Goal: Book appointment/travel/reservation

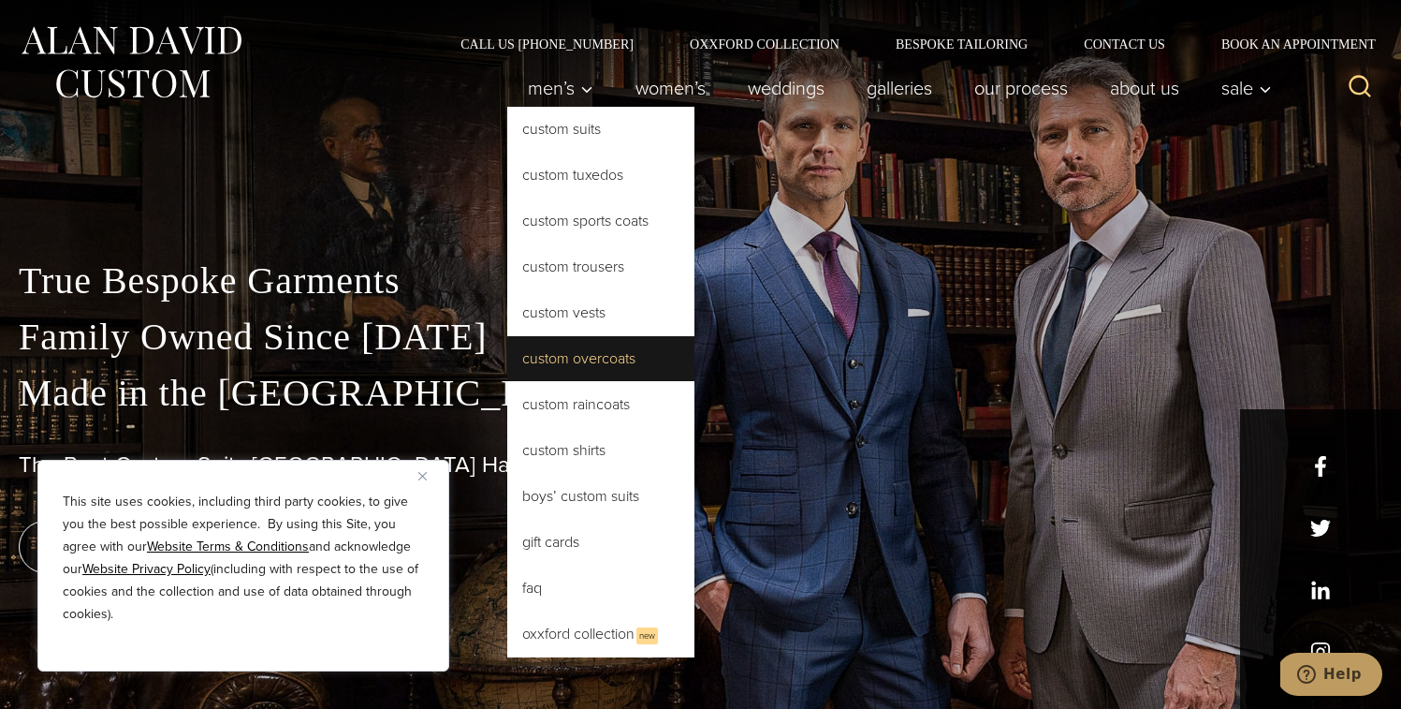
click at [589, 359] on link "Custom Overcoats" at bounding box center [600, 358] width 187 height 45
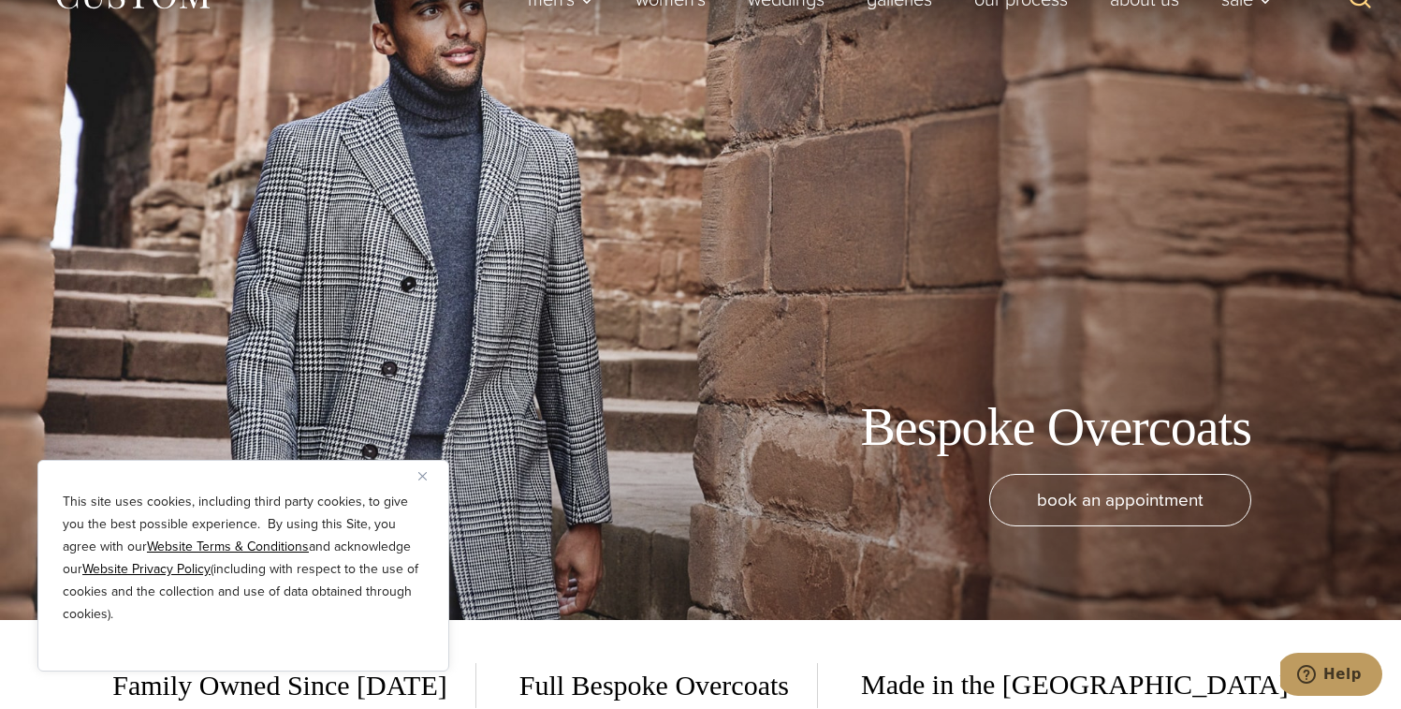
scroll to position [92, 0]
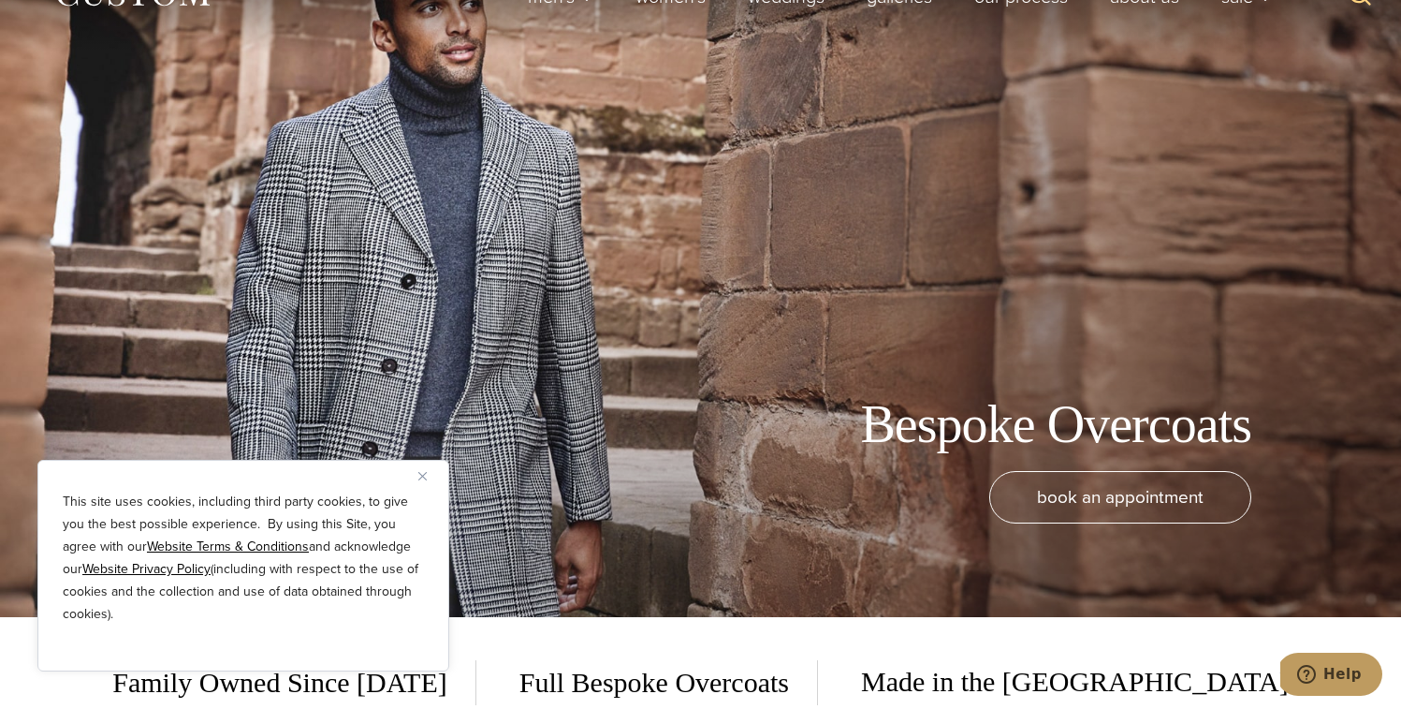
click at [428, 474] on button "Close" at bounding box center [429, 475] width 22 height 22
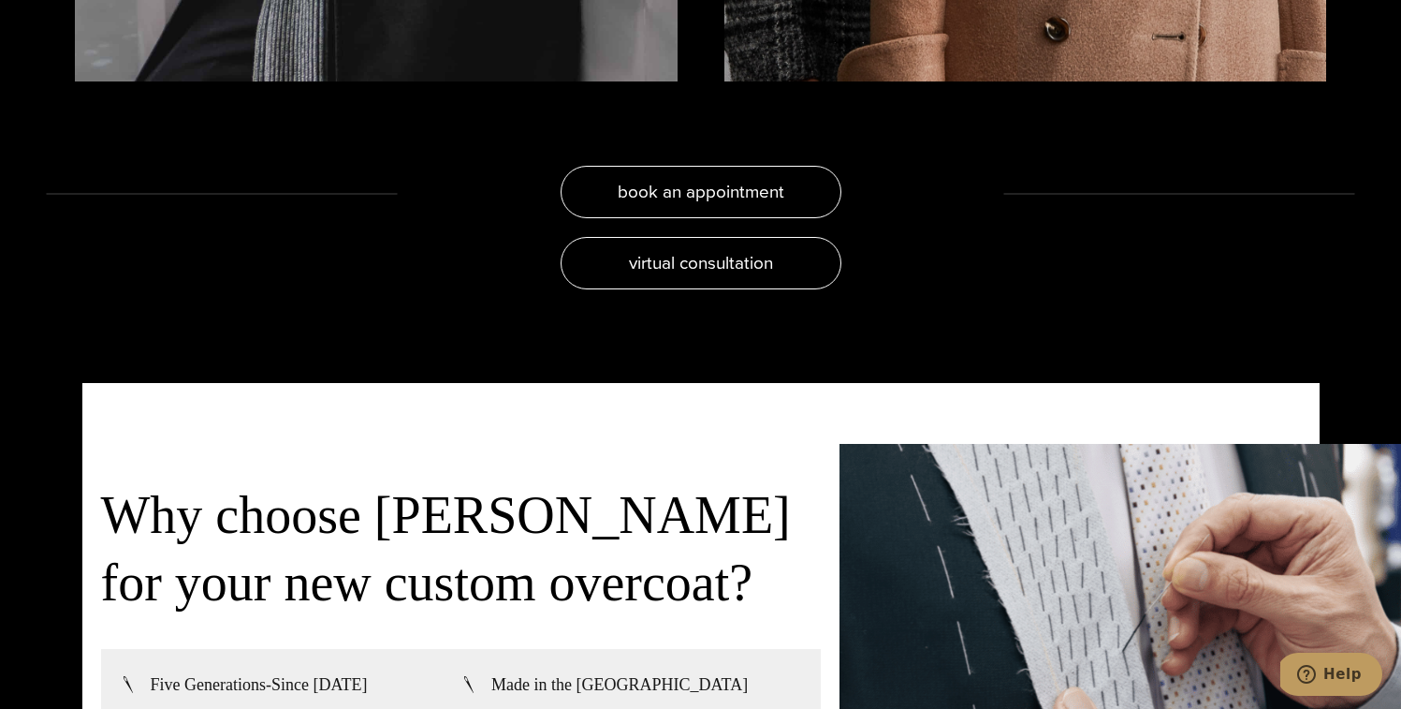
scroll to position [4054, 0]
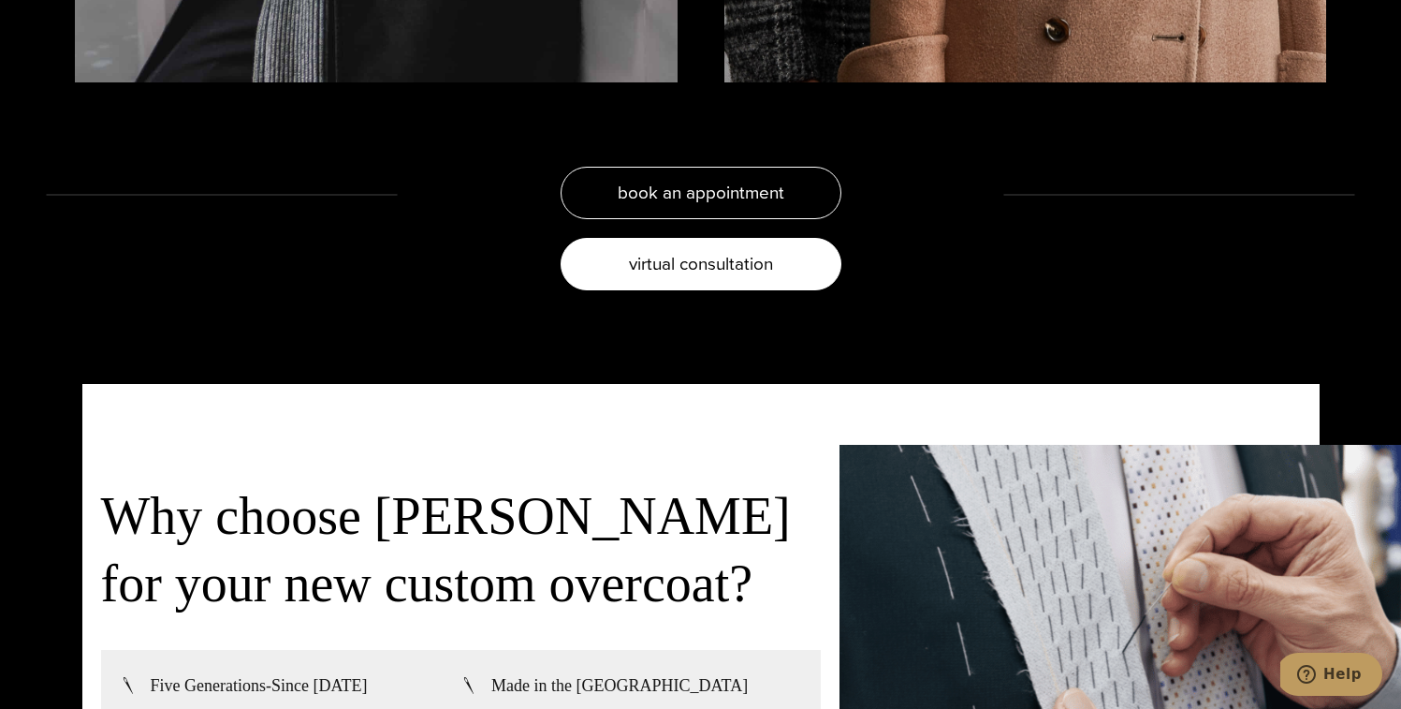
click at [621, 263] on link "virtual consultation" at bounding box center [701, 264] width 281 height 52
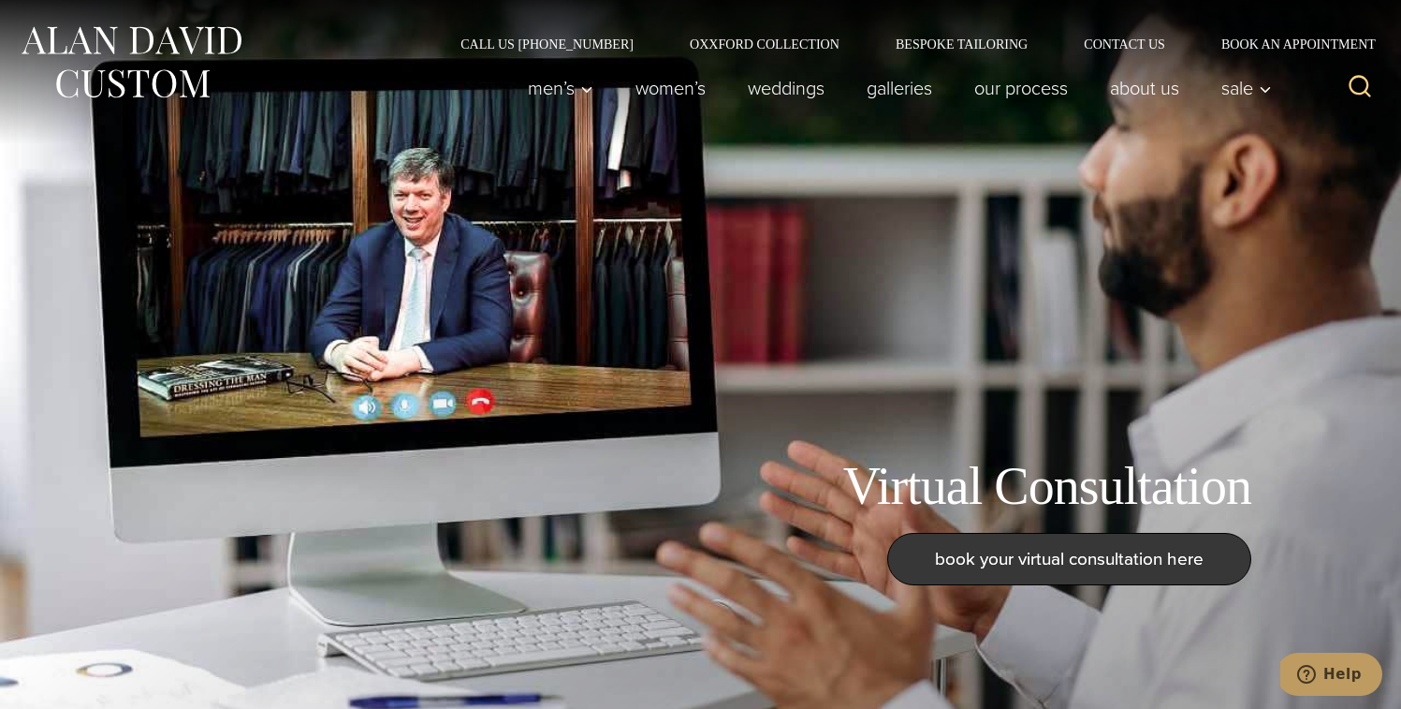
click at [975, 552] on span "book your virtual consultation here" at bounding box center [1069, 558] width 269 height 27
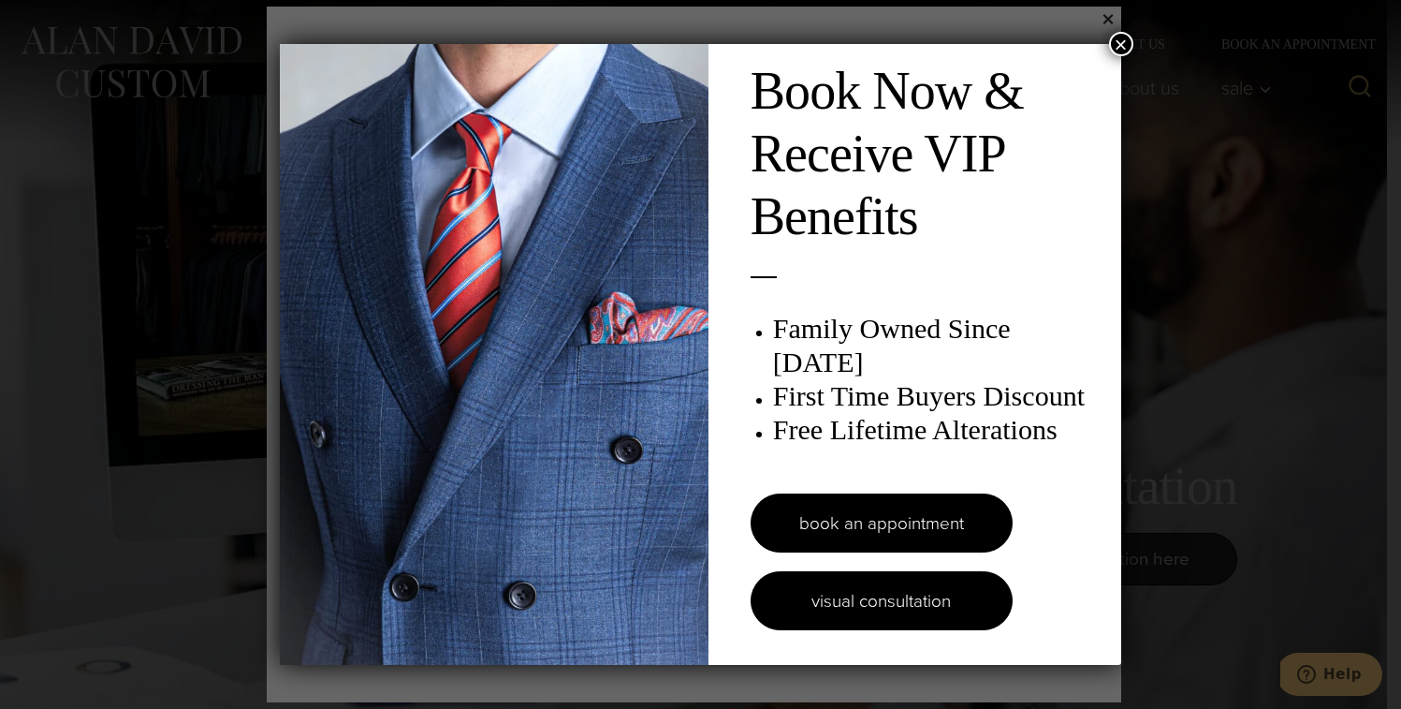
click at [899, 589] on link "visual consultation" at bounding box center [882, 600] width 262 height 59
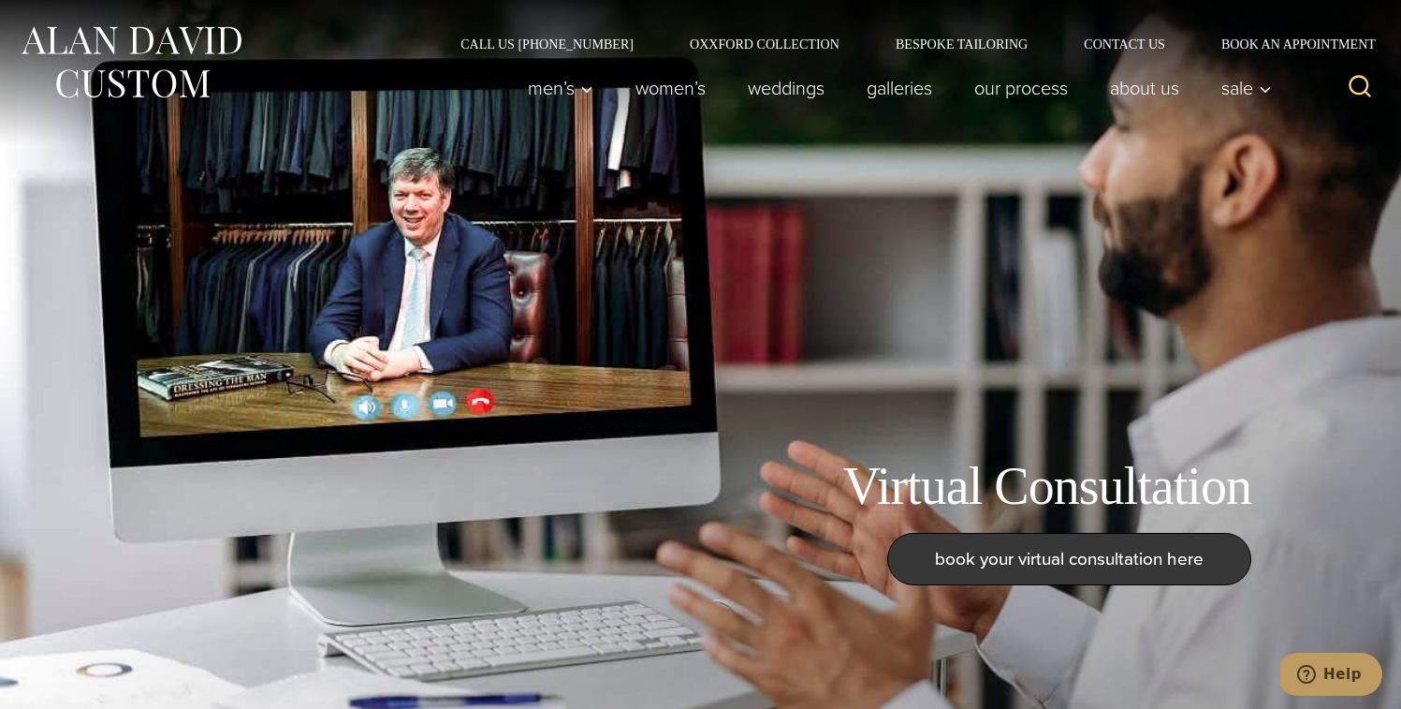
click at [959, 553] on span "book your virtual consultation here" at bounding box center [1069, 558] width 269 height 27
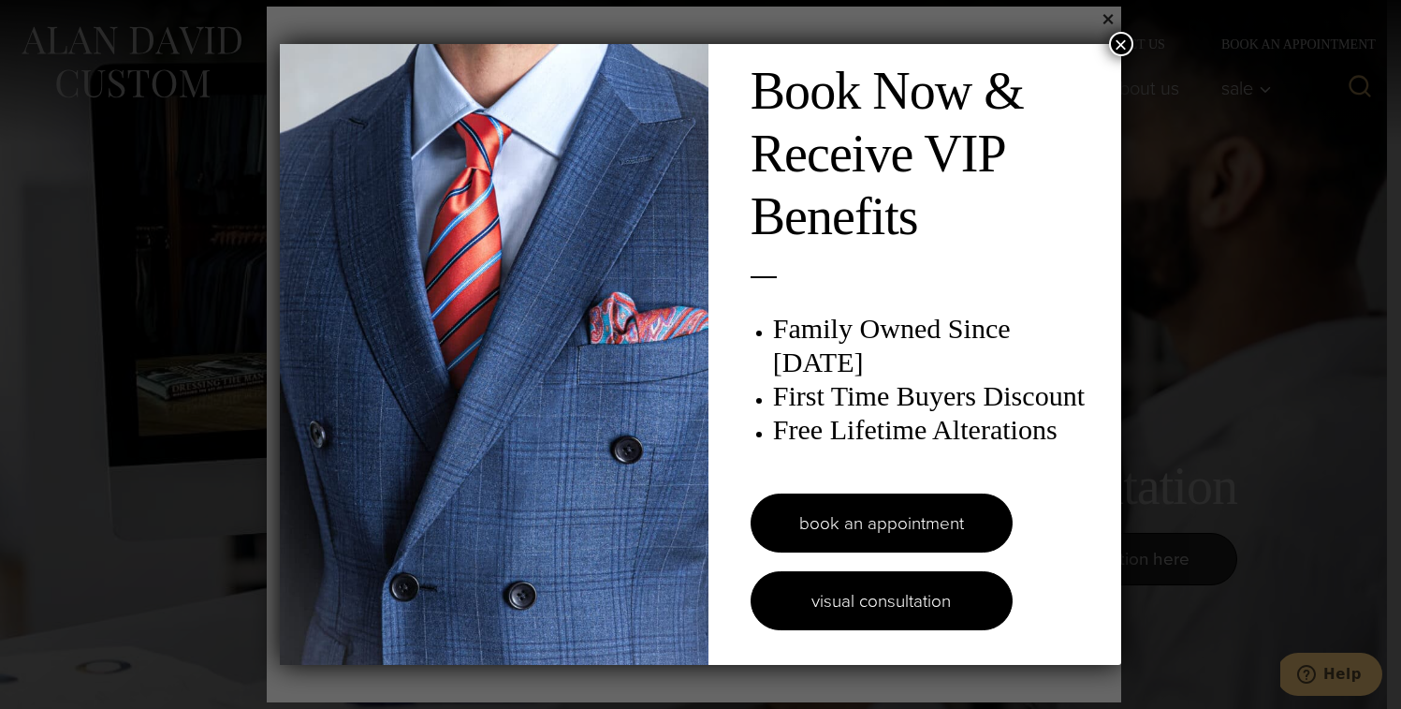
click at [897, 579] on link "visual consultation" at bounding box center [882, 600] width 262 height 59
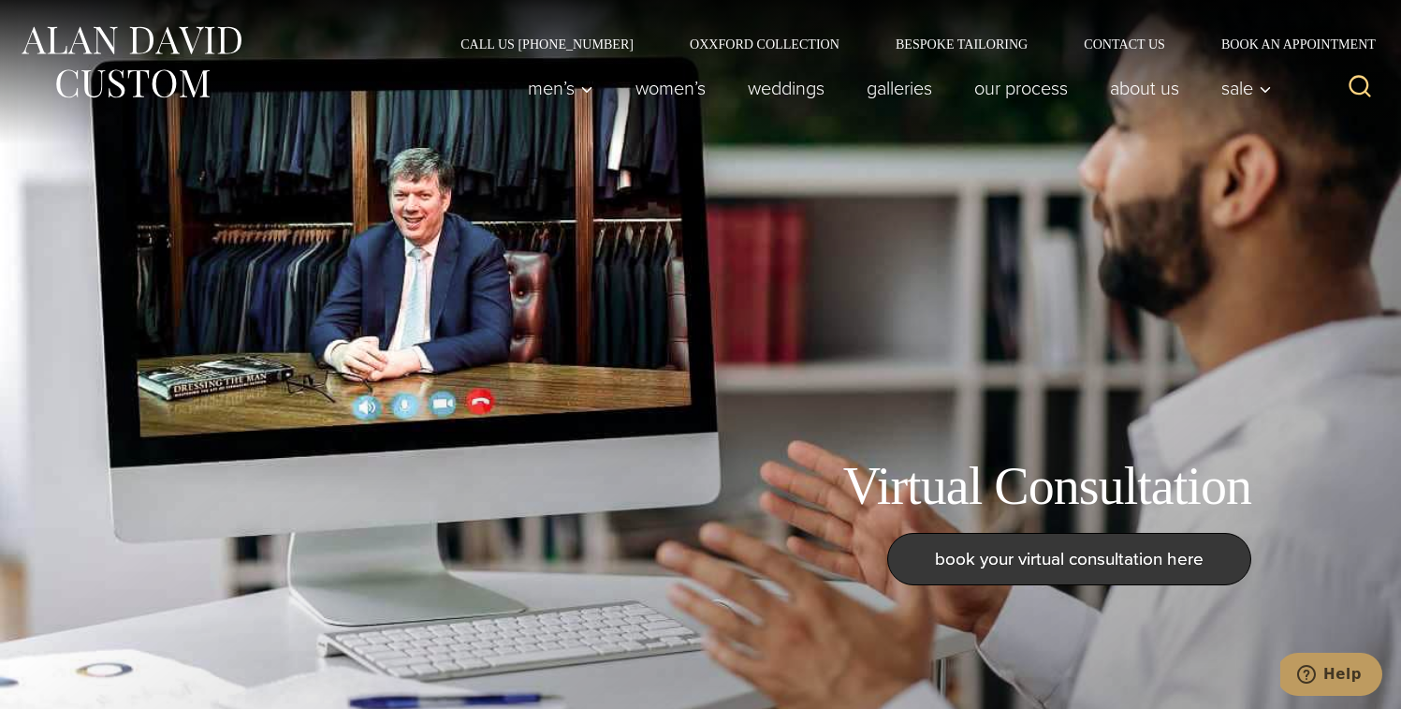
click at [987, 558] on span "book your virtual consultation here" at bounding box center [1069, 558] width 269 height 27
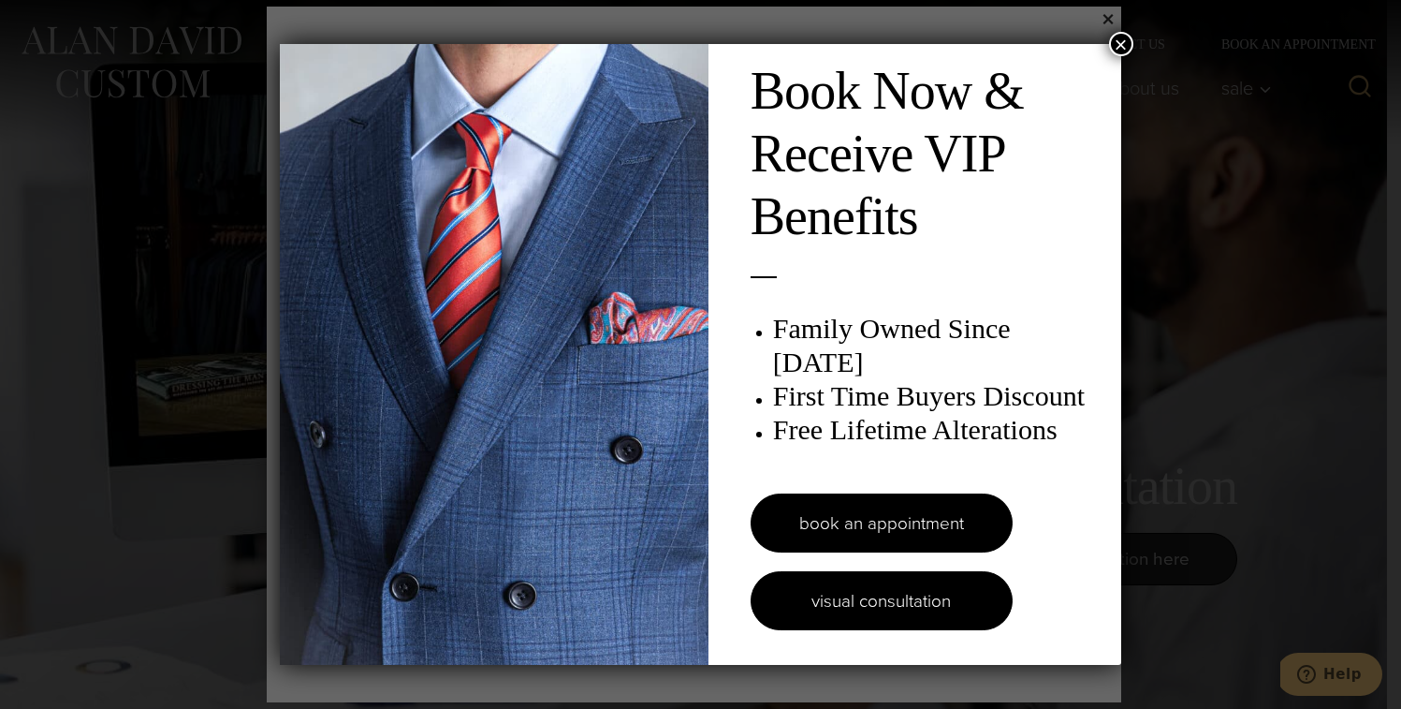
click at [796, 584] on link "visual consultation" at bounding box center [882, 600] width 262 height 59
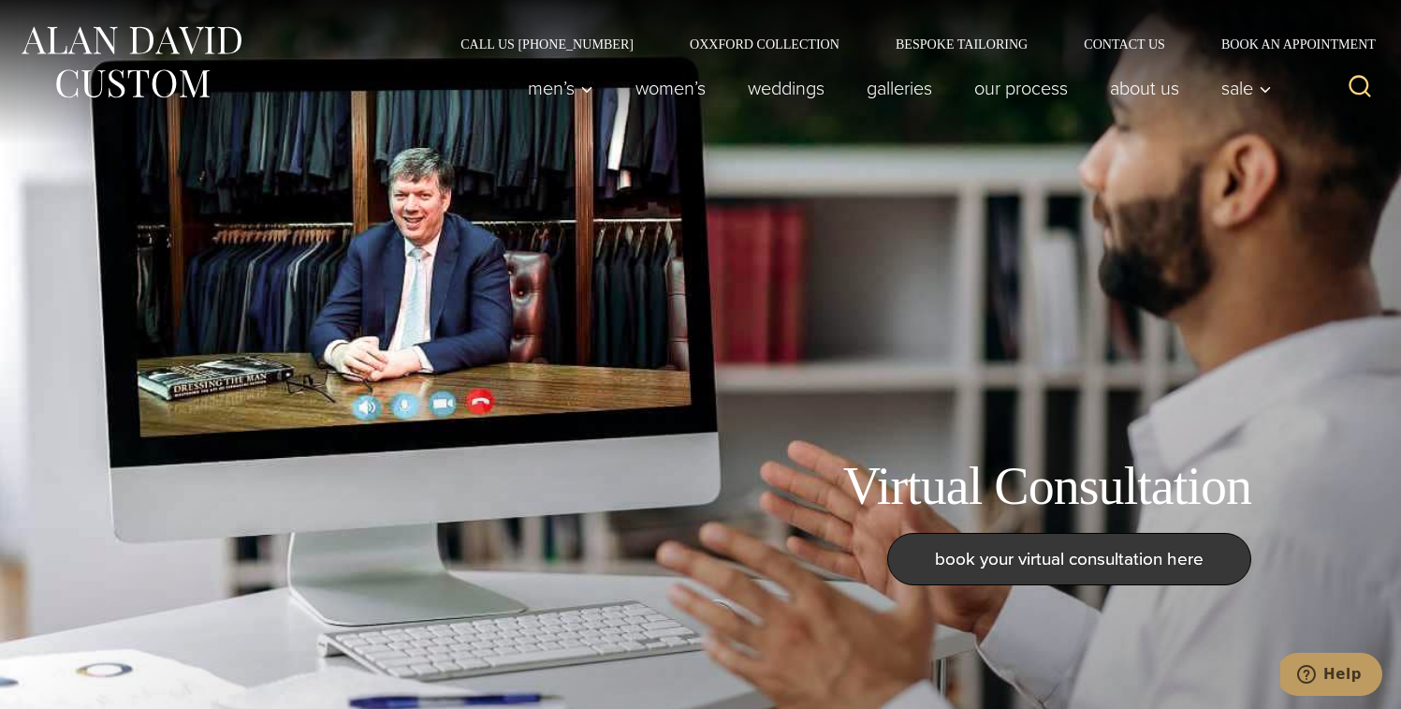
click at [924, 551] on link "book your virtual consultation here" at bounding box center [1069, 559] width 364 height 52
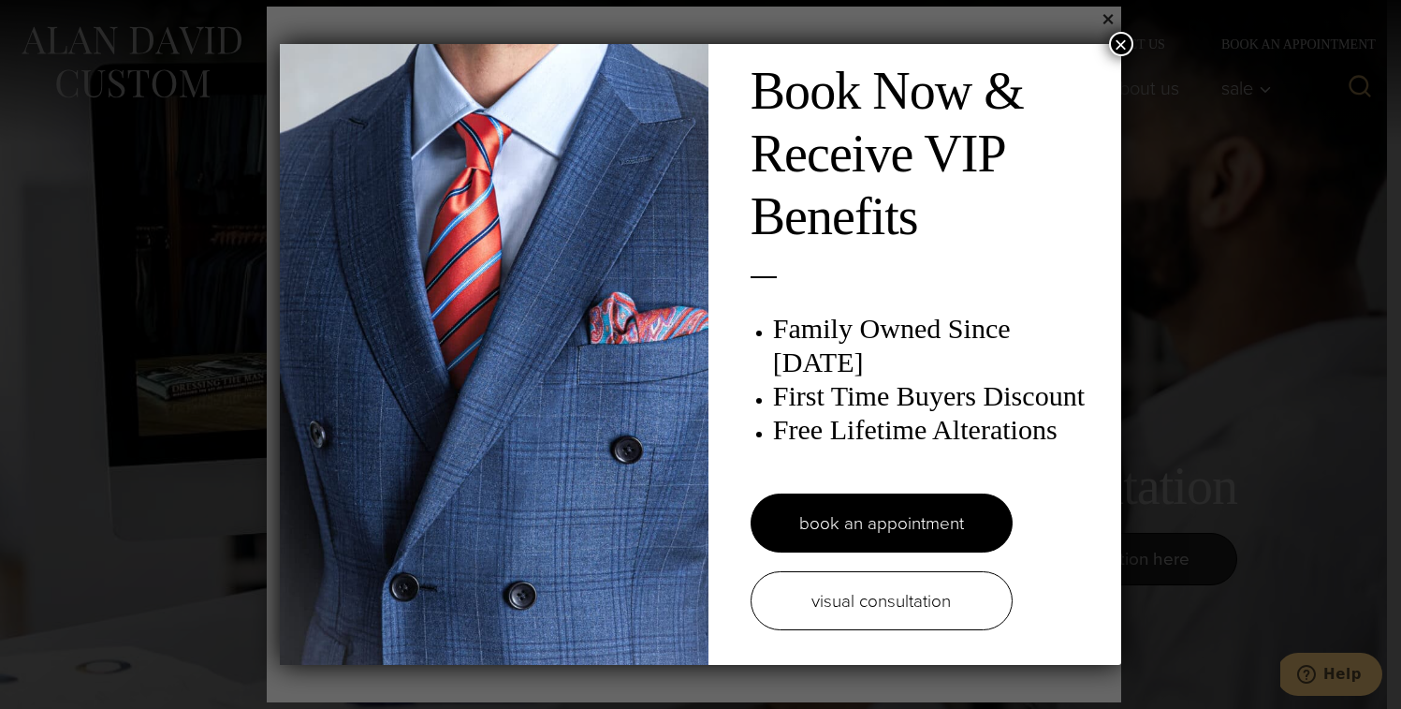
click at [1122, 45] on button "×" at bounding box center [1121, 44] width 24 height 24
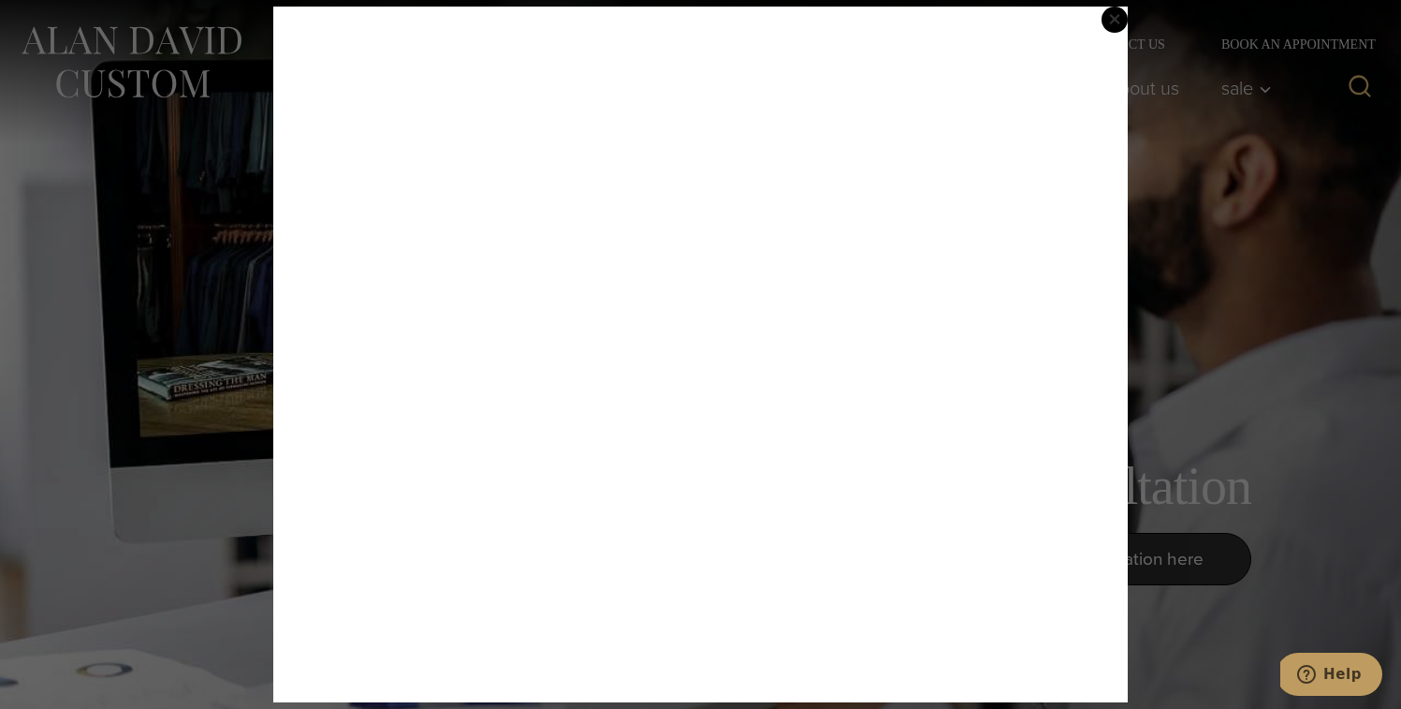
click at [1112, 15] on span "×" at bounding box center [1114, 19] width 13 height 38
